Goal: Task Accomplishment & Management: Complete application form

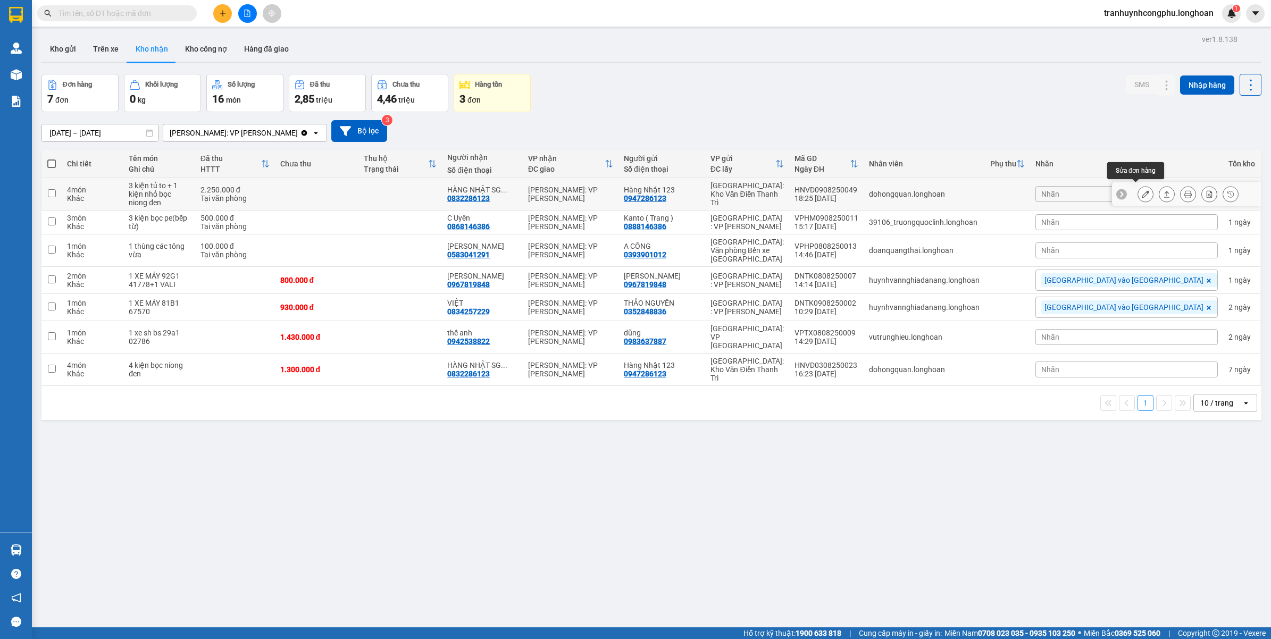
click at [1141, 192] on icon at bounding box center [1144, 193] width 7 height 7
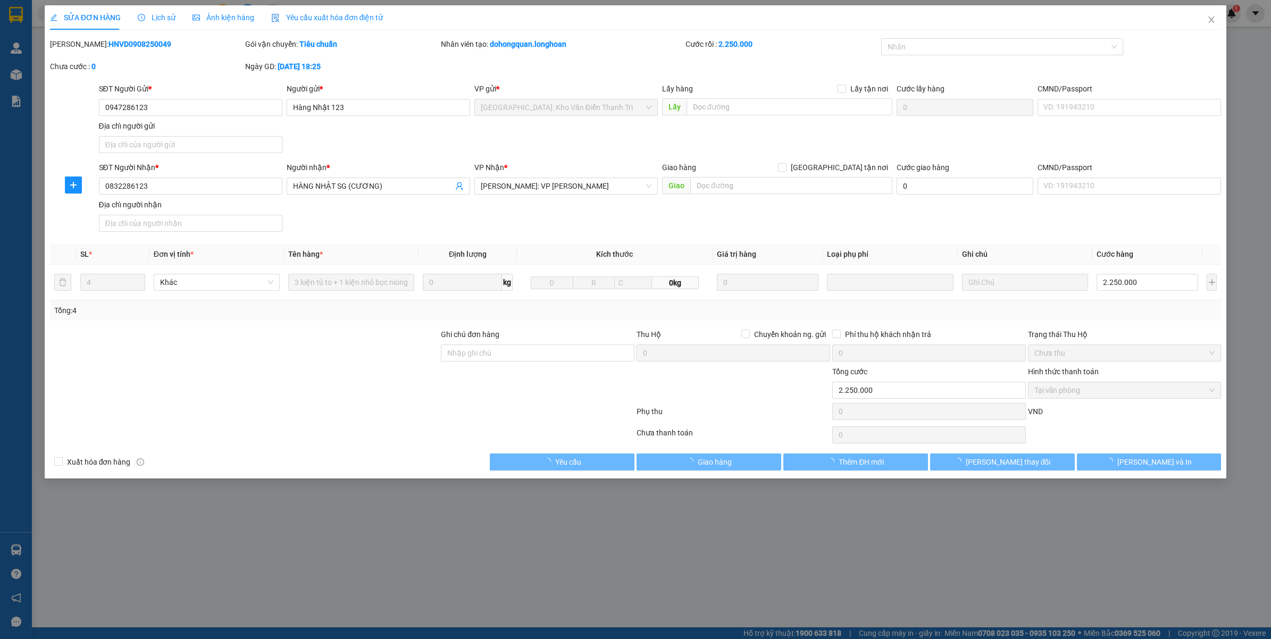
type input "0947286123"
type input "Hàng Nhật 123"
type input "0832286123"
type input "HÀNG NHẬT SG (CƯƠNG)"
type input "2.250.000"
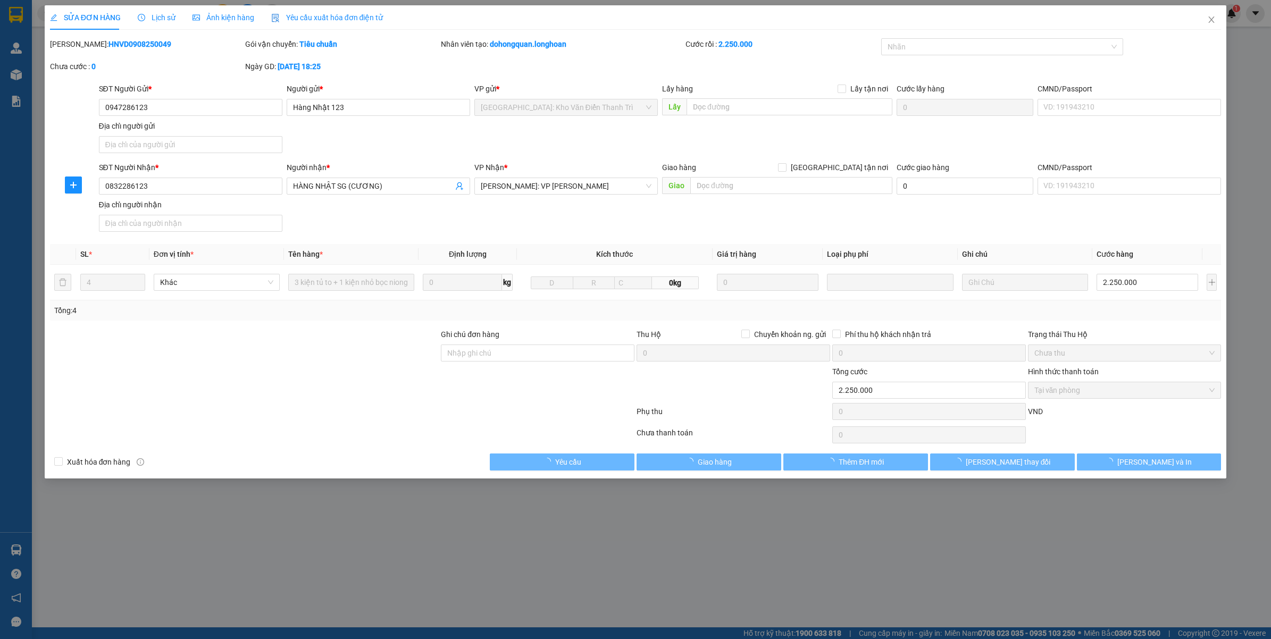
click at [1144, 472] on div "SỬA ĐƠN HÀNG Lịch sử Ảnh kiện hàng Yêu cầu xuất hóa đơn điện tử Total Paid Fee …" at bounding box center [636, 241] width 1182 height 473
click at [1146, 465] on span "[PERSON_NAME] và In" at bounding box center [1154, 462] width 74 height 12
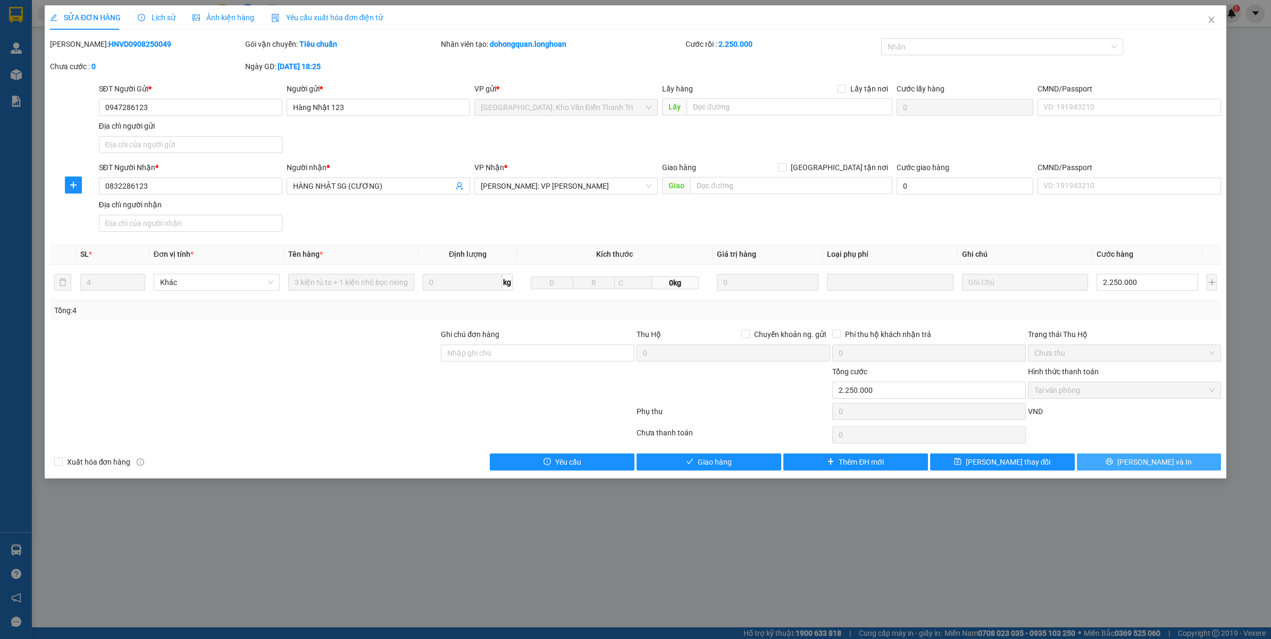
click at [1146, 465] on span "[PERSON_NAME] và In" at bounding box center [1154, 462] width 74 height 12
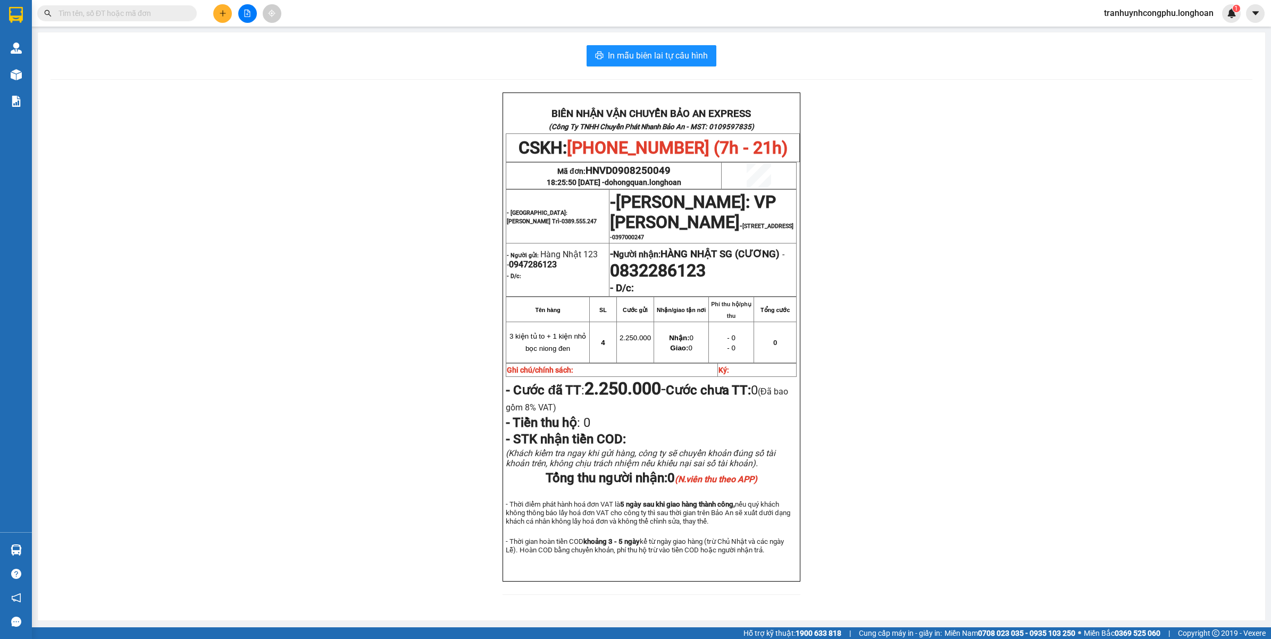
scroll to position [37, 0]
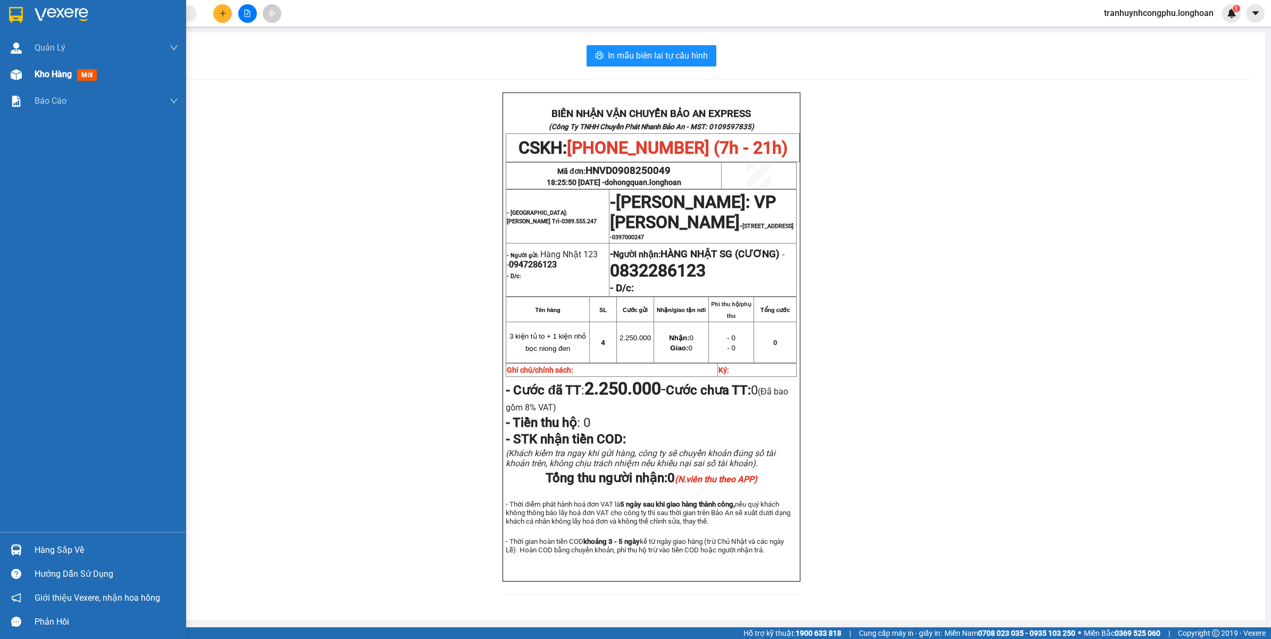
click at [36, 72] on span "Kho hàng" at bounding box center [53, 74] width 37 height 10
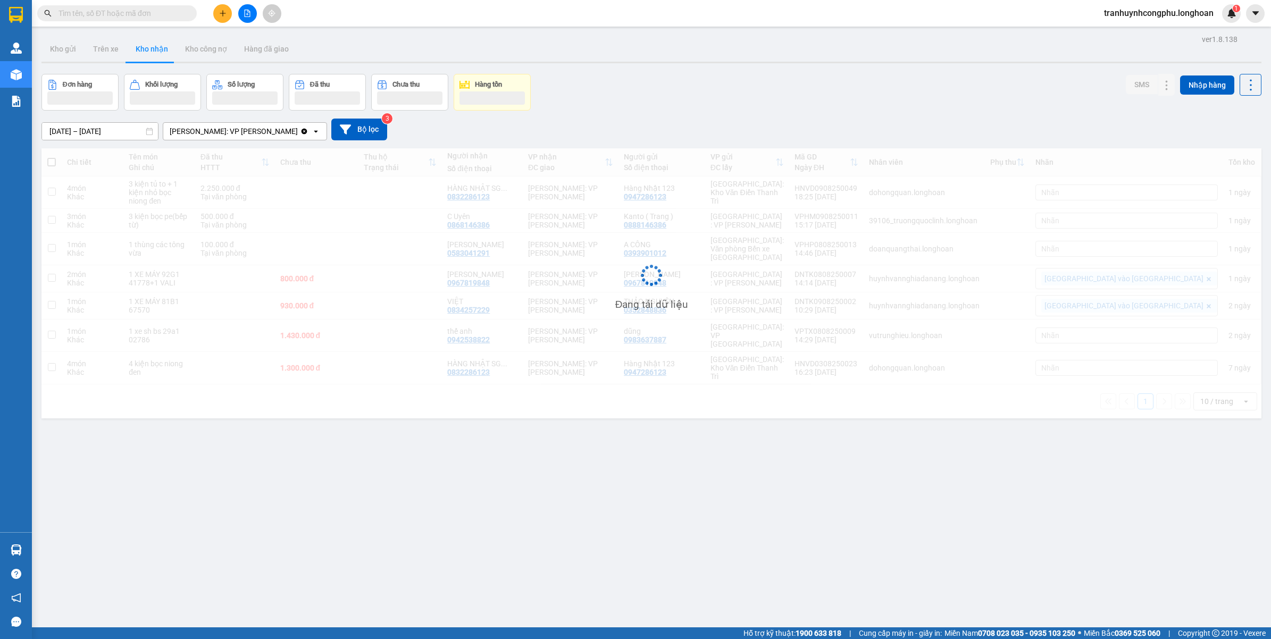
click at [129, 18] on input "text" at bounding box center [120, 13] width 125 height 12
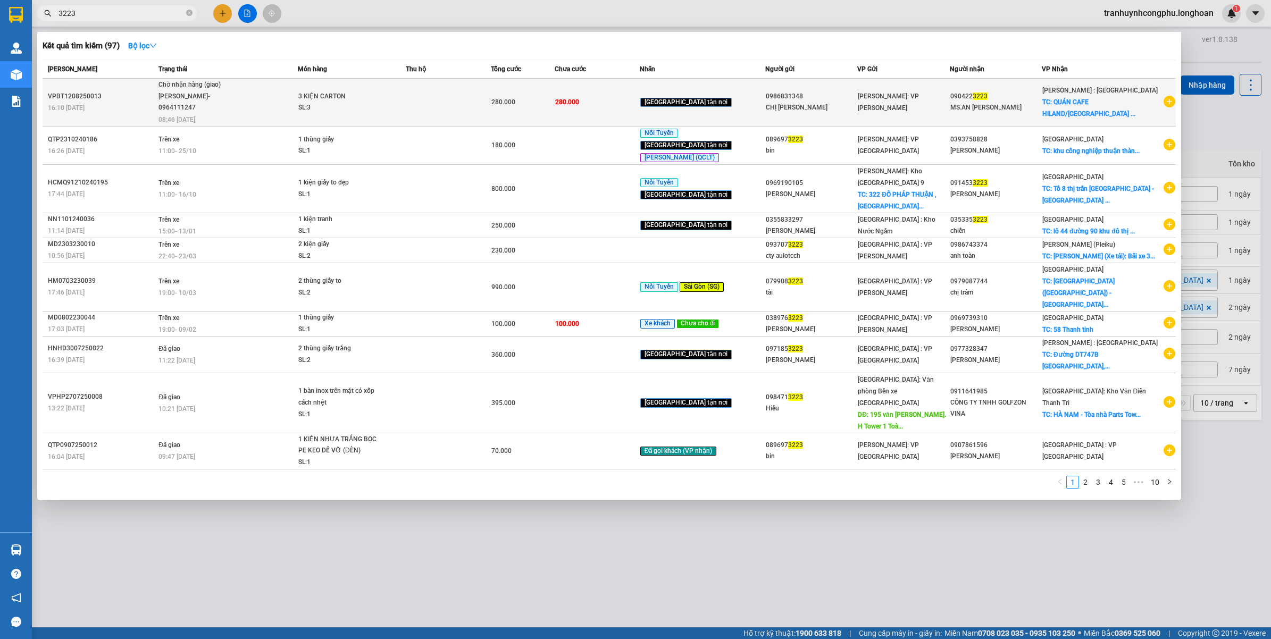
type input "3223"
click at [1005, 107] on div "MS.AN HANNA" at bounding box center [995, 107] width 91 height 11
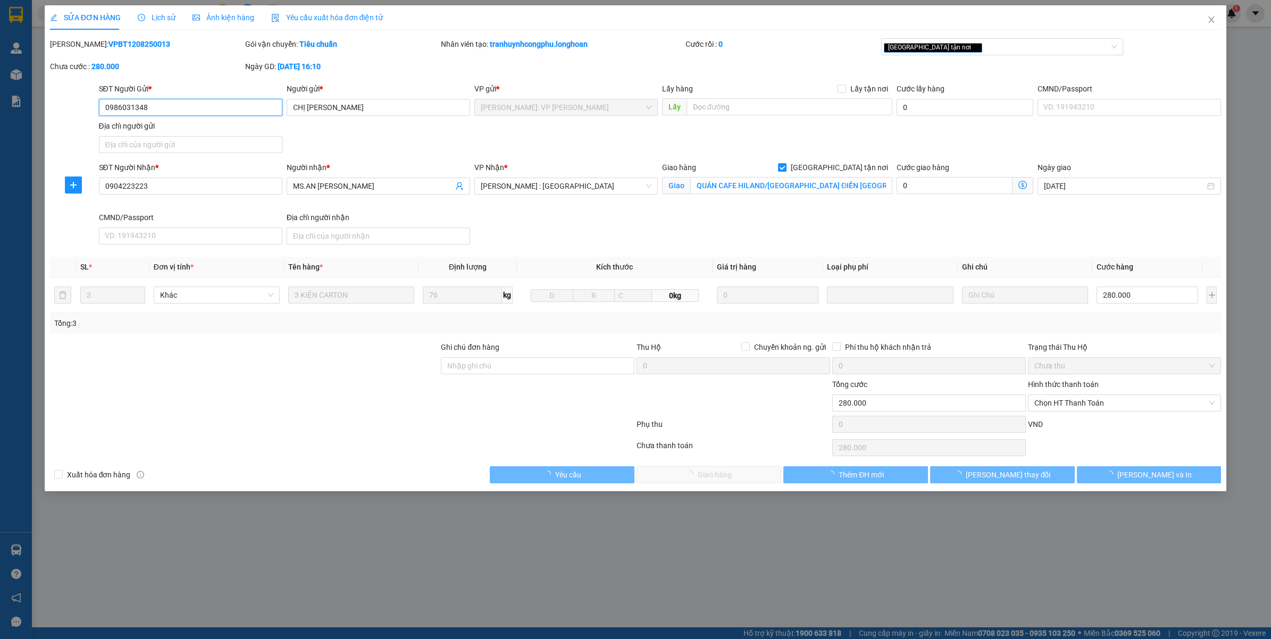
type input "0986031348"
type input "CHỊ DUNG"
type input "0904223223"
type input "MS.AN HANNA"
checkbox input "true"
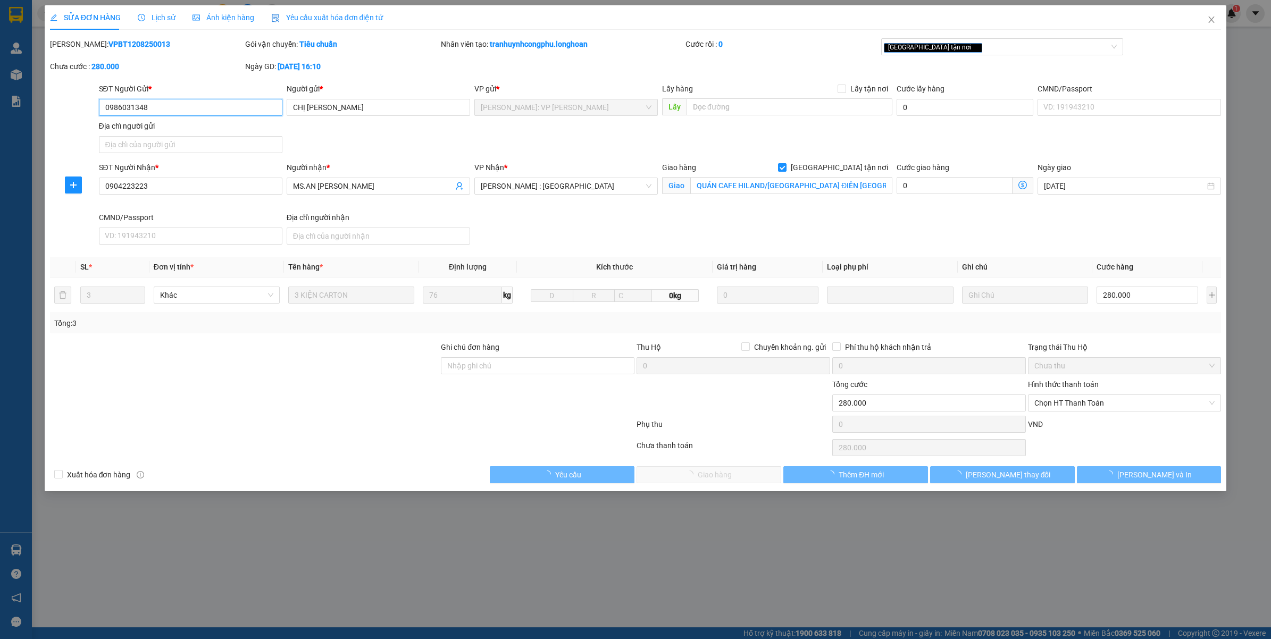
type input "QUÁN CAFE HILAND/CỔNG ĐÔN ĐIỀN TÚC TRƯNG - ĐỊNH QUÁN - ĐỒNG NAI"
type input "280.000"
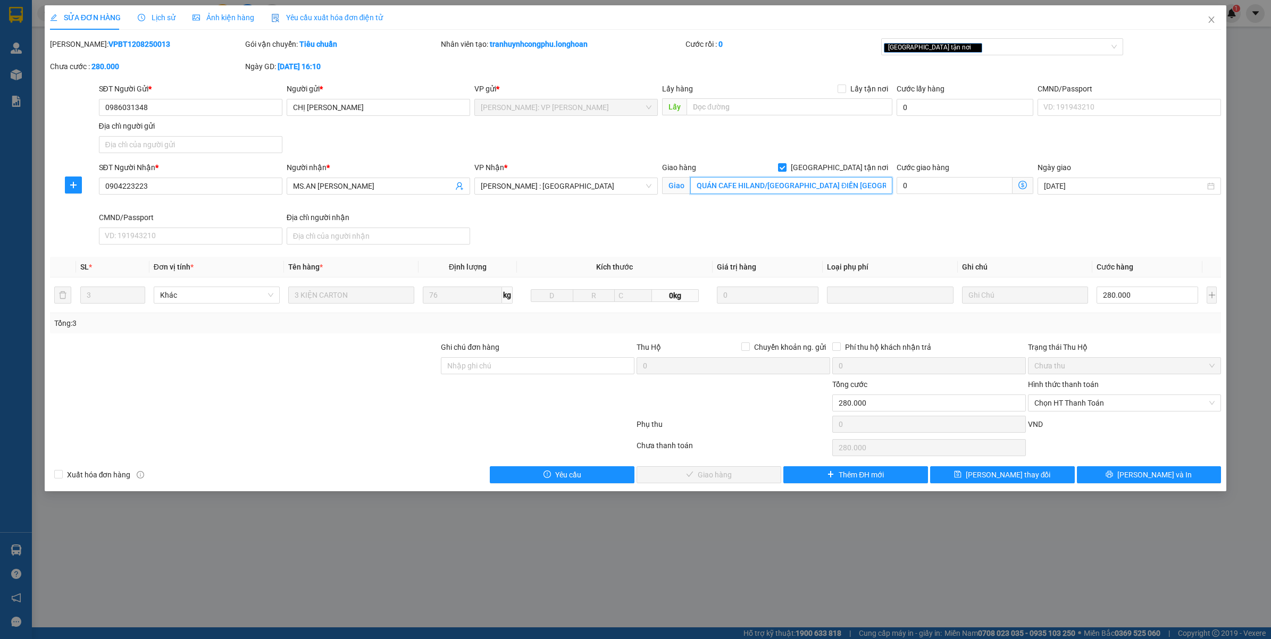
click at [730, 182] on input "QUÁN CAFE HILAND/CỔNG ĐÔN ĐIỀN TÚC TRƯNG - ĐỊNH QUÁN - ĐỒNG NAI" at bounding box center [791, 185] width 202 height 17
click at [759, 178] on input "QUÁN CAFE HILAND/CỔNG ĐÔN ĐIỀN TÚC TRƯNG - ĐỊNH QUÁN - ĐỒNG NAI" at bounding box center [791, 185] width 202 height 17
click at [1211, 15] on icon "close" at bounding box center [1211, 19] width 9 height 9
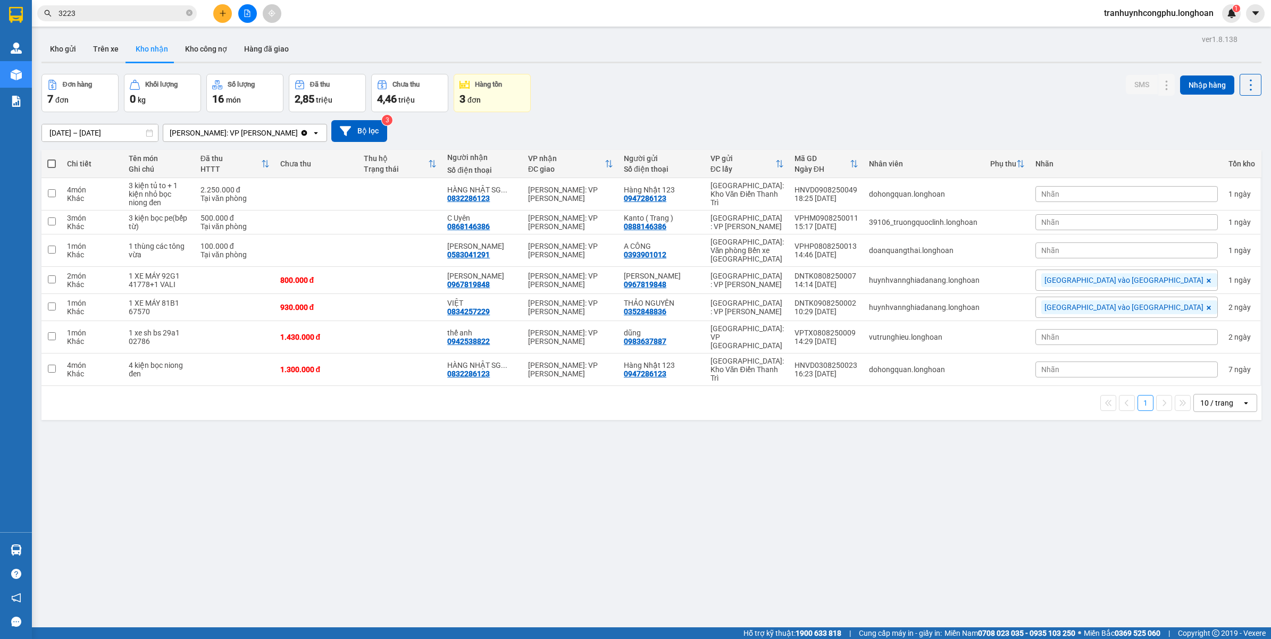
click at [577, 506] on div "ver 1.8.138 Kho gửi Trên xe Kho nhận Kho công nợ Hàng đã giao Đơn hàng 7 đơn Kh…" at bounding box center [651, 351] width 1228 height 639
